Goal: Information Seeking & Learning: Learn about a topic

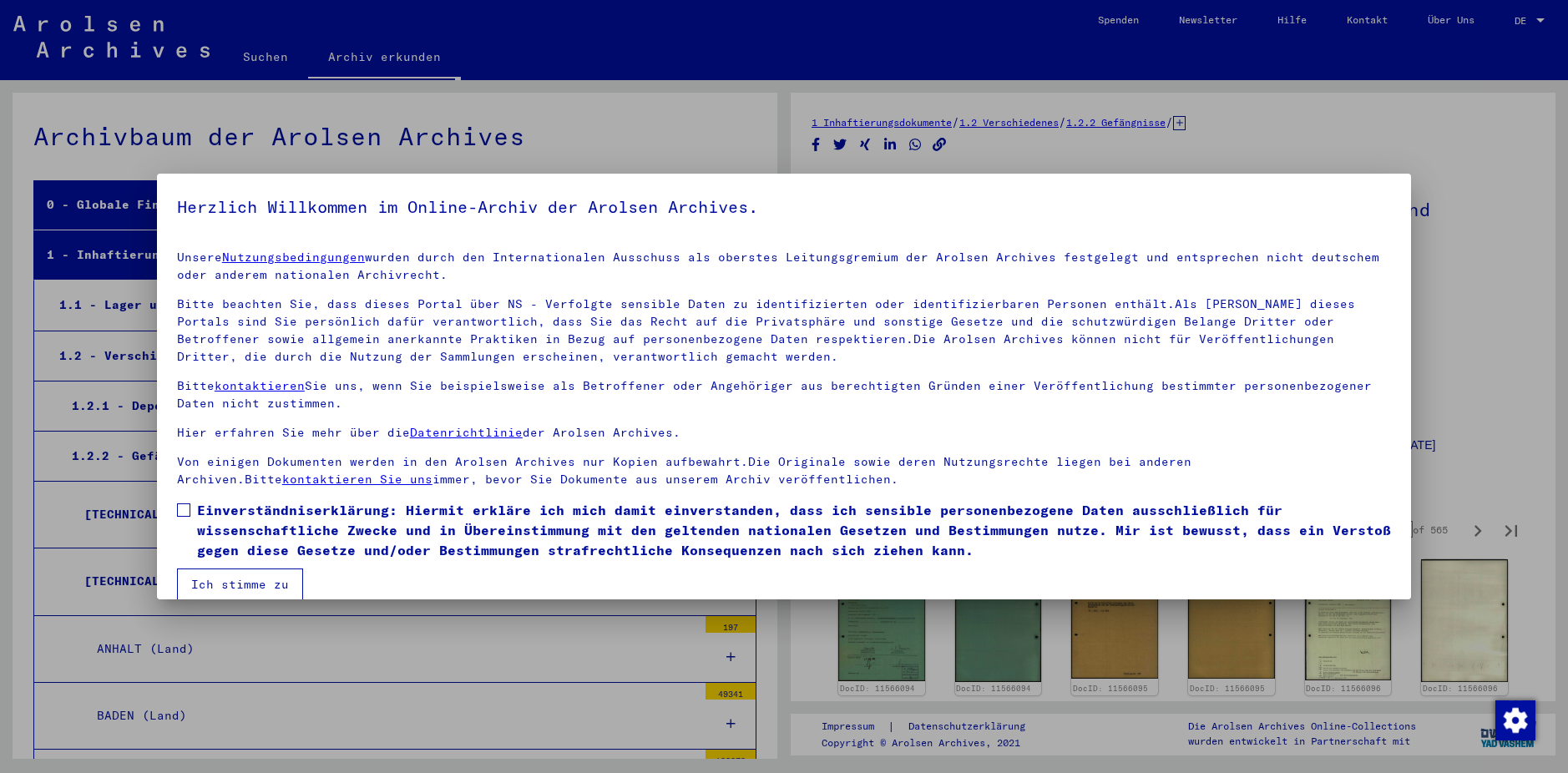
scroll to position [2807, 0]
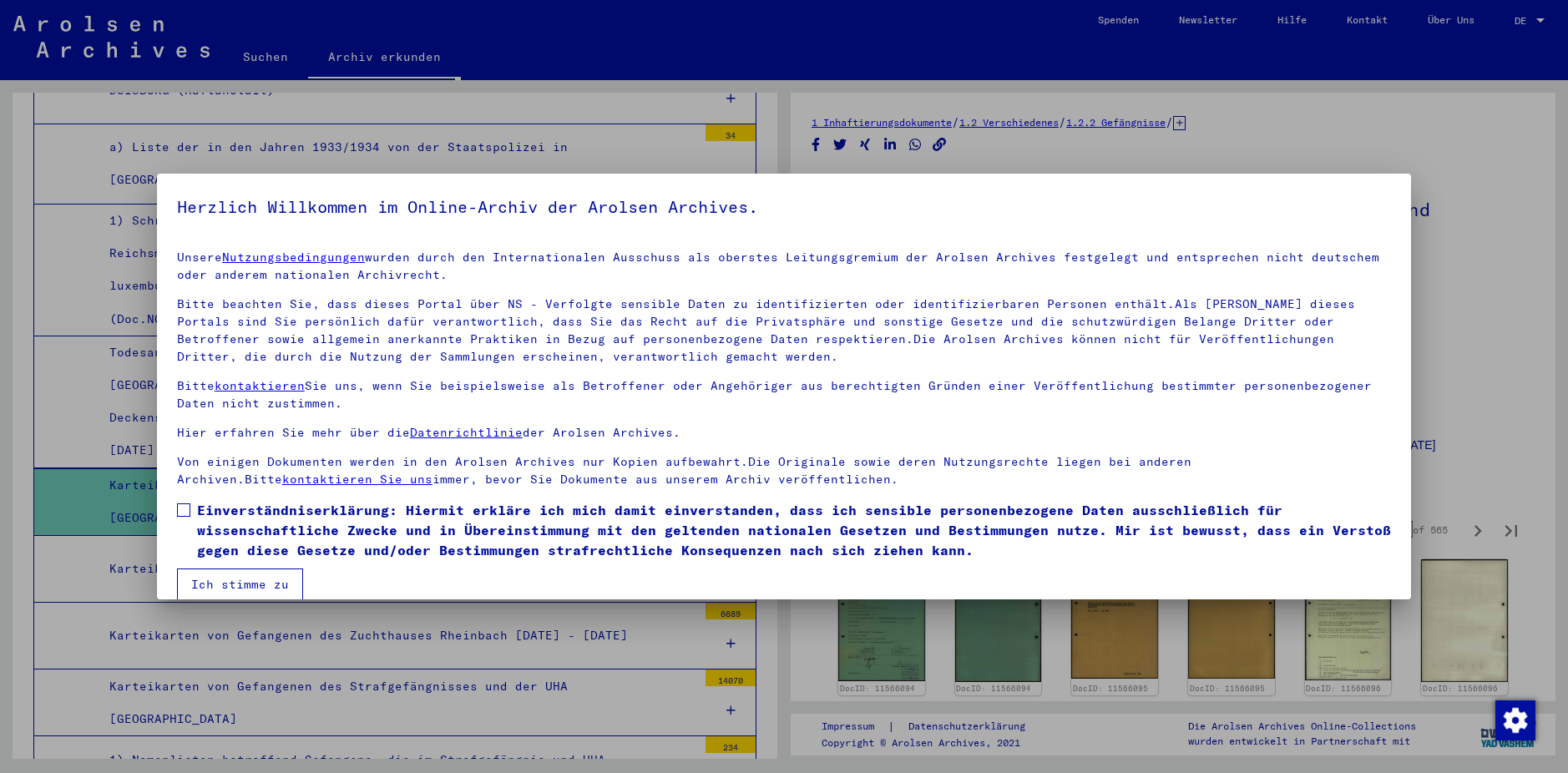
click at [182, 507] on span at bounding box center [183, 509] width 13 height 13
click at [234, 587] on button "Ich stimme zu" at bounding box center [240, 584] width 126 height 31
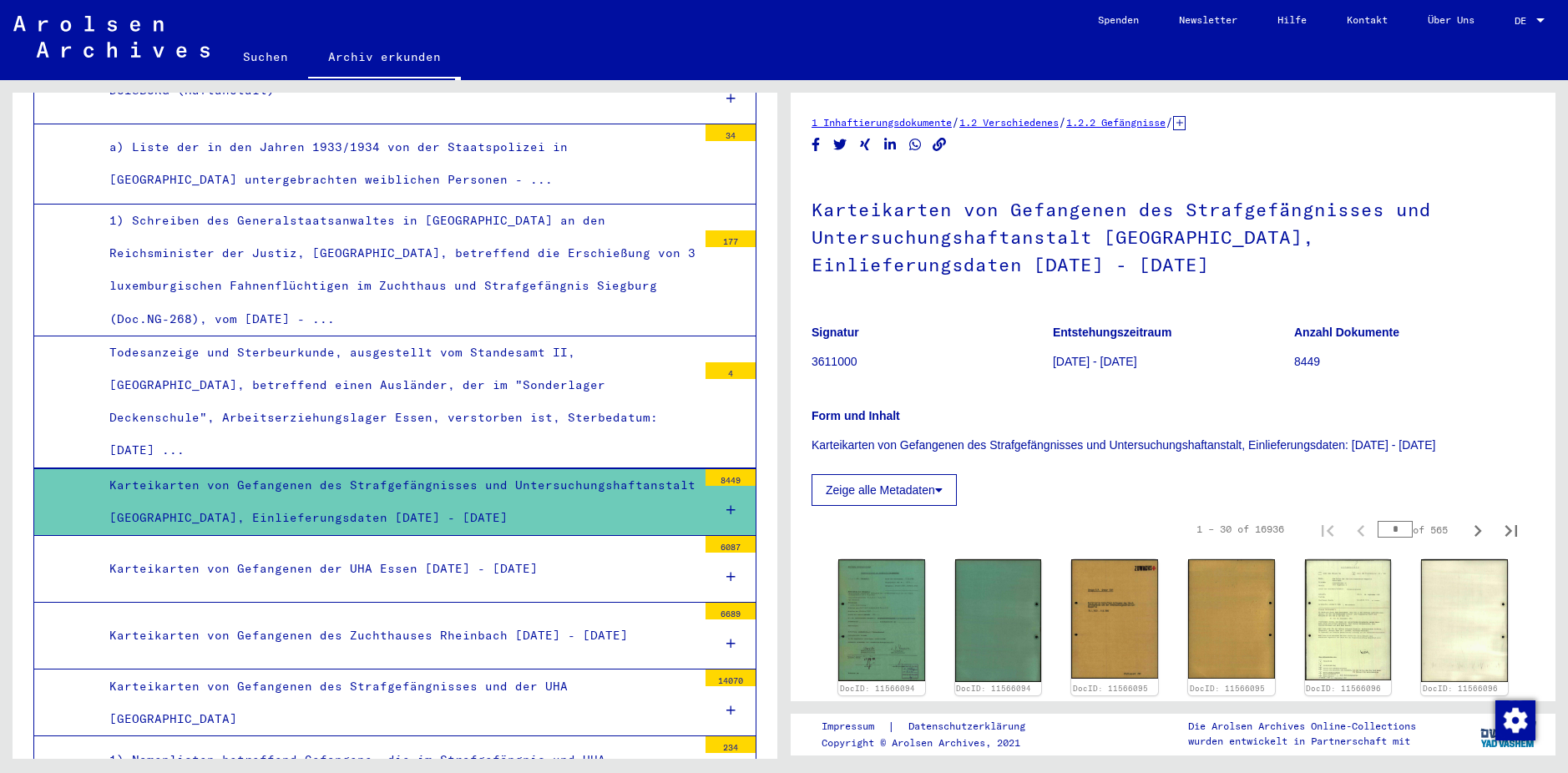
click at [405, 469] on div "Karteikarten von Gefangenen des Strafgefängnisses und Untersuchungshaftanstalt …" at bounding box center [397, 501] width 601 height 65
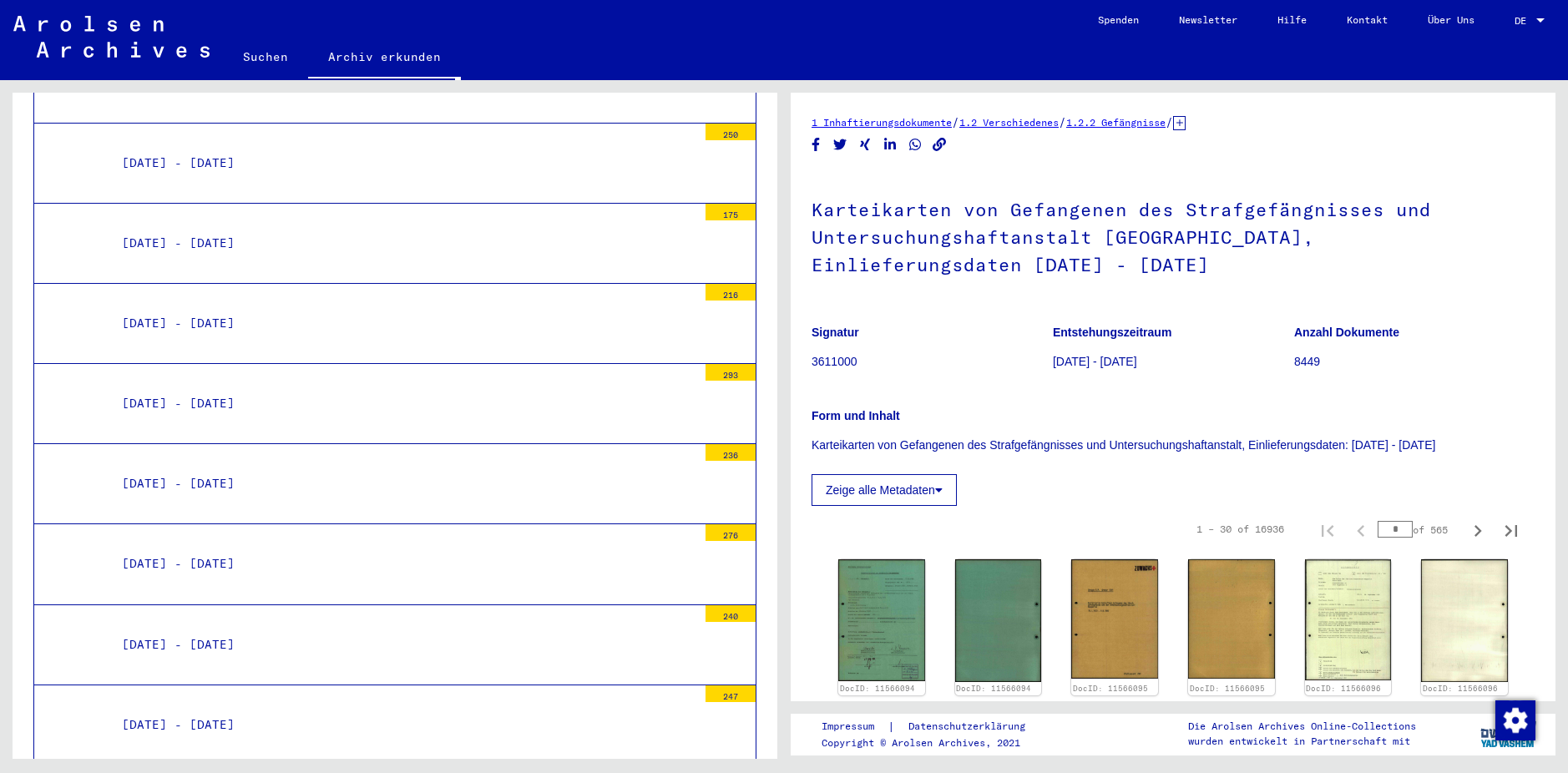
scroll to position [4761, 0]
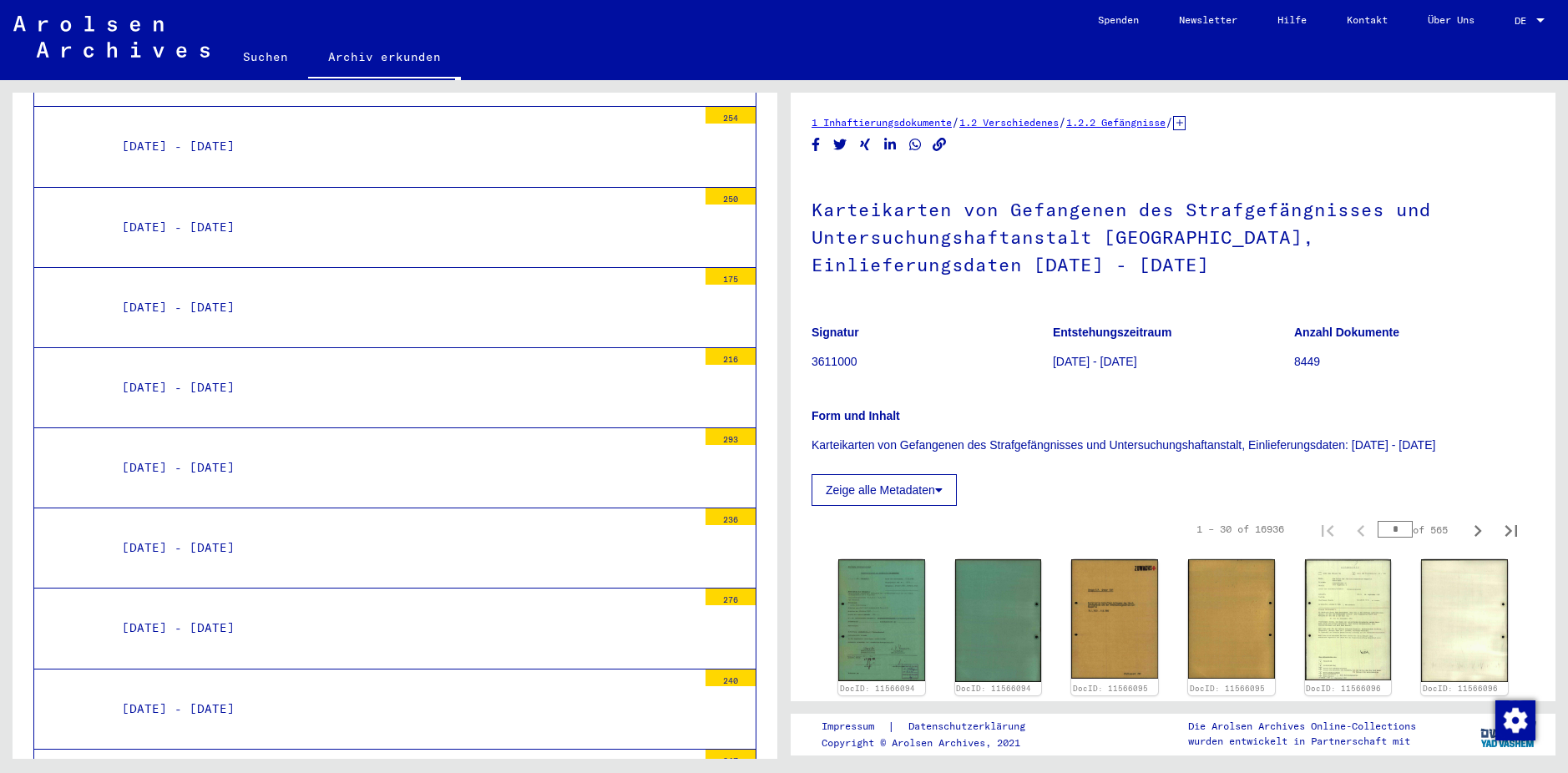
click at [225, 451] on div "[DATE] - [DATE]" at bounding box center [403, 467] width 588 height 32
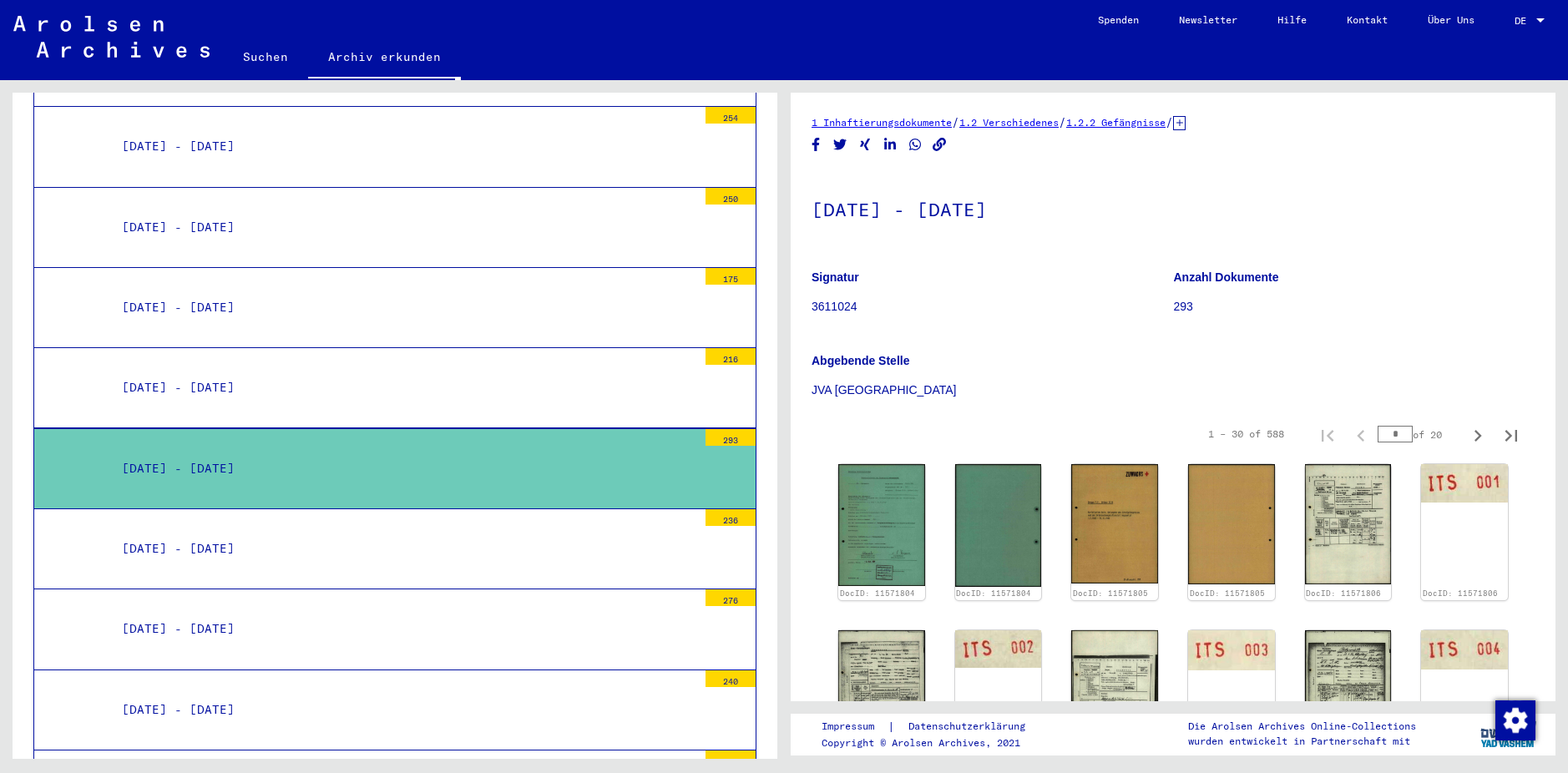
click at [1390, 431] on input "*" at bounding box center [1395, 433] width 35 height 17
type input "*"
click at [1475, 437] on icon "Next page" at bounding box center [1479, 435] width 7 height 12
type input "**"
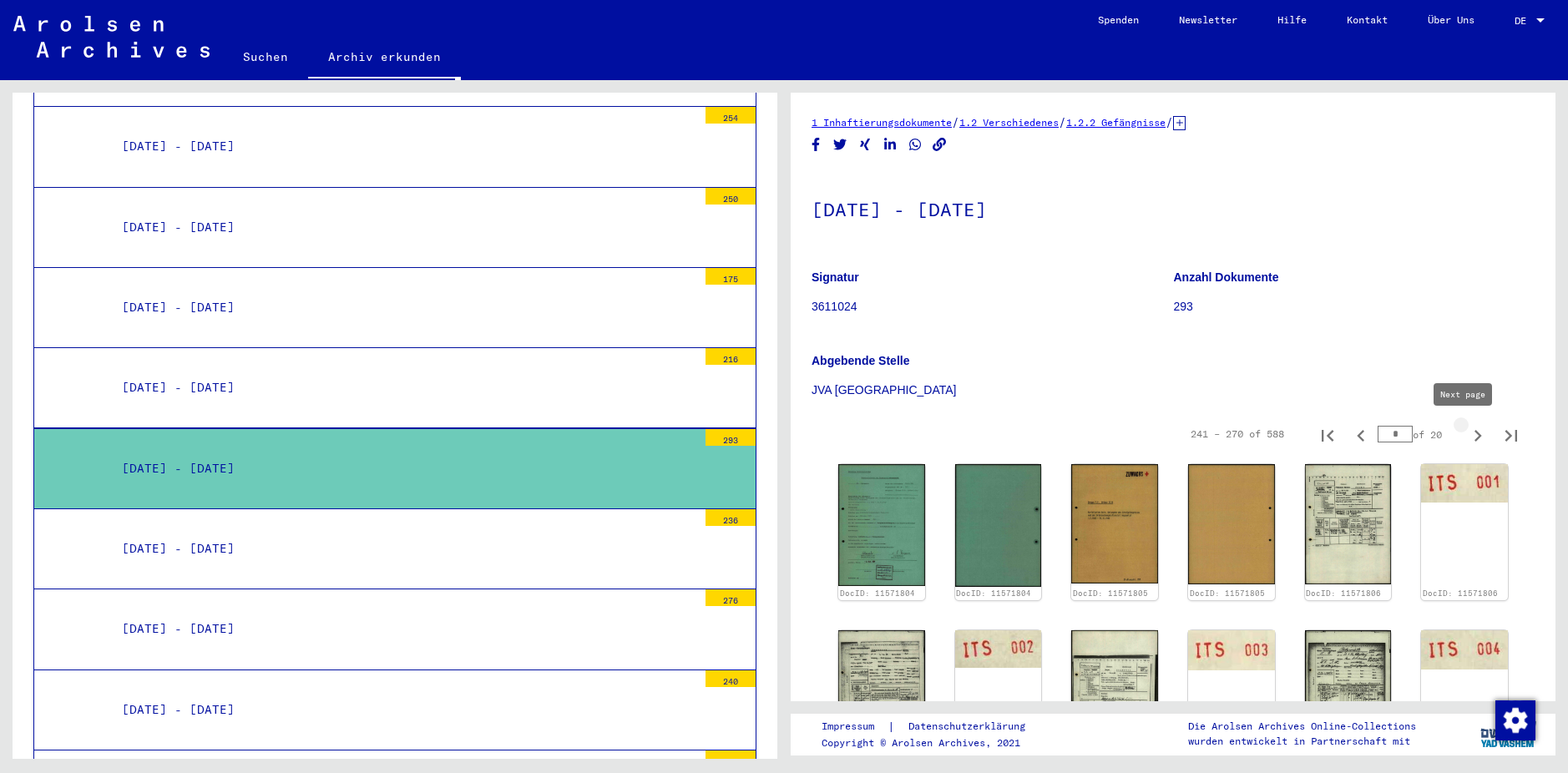
type input "**"
